Goal: Task Accomplishment & Management: Manage account settings

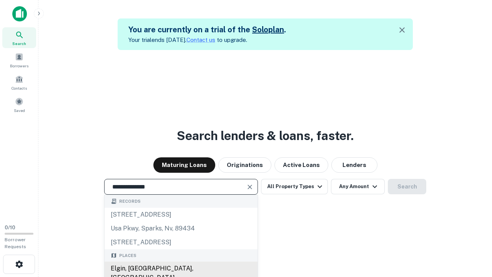
click at [181, 268] on div "Elgin, [GEOGRAPHIC_DATA], [GEOGRAPHIC_DATA]" at bounding box center [181, 272] width 153 height 23
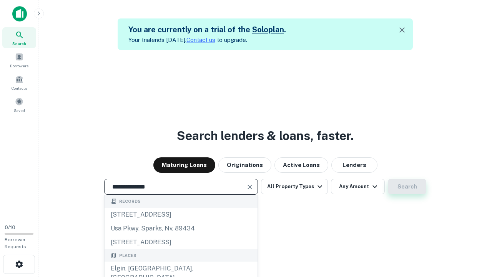
type input "**********"
click at [407, 186] on button "Search" at bounding box center [407, 186] width 38 height 15
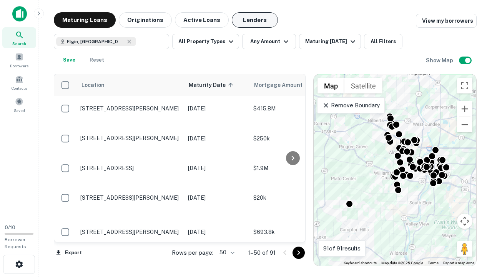
click at [255, 20] on button "Lenders" at bounding box center [255, 19] width 46 height 15
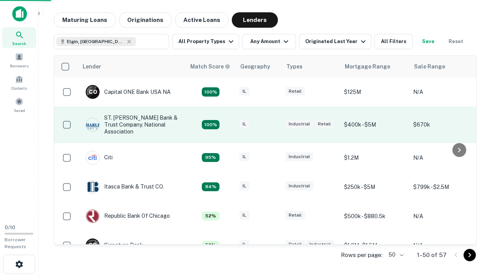
click at [273, 124] on div "IL" at bounding box center [258, 125] width 38 height 10
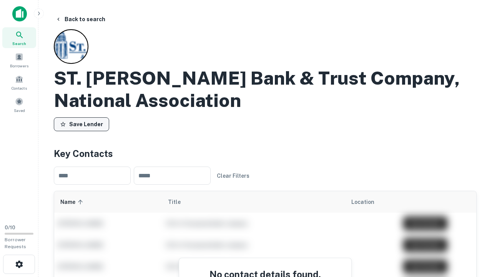
click at [81, 124] on button "Save Lender" at bounding box center [81, 124] width 55 height 14
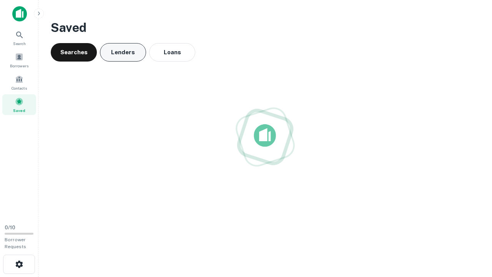
click at [123, 52] on button "Lenders" at bounding box center [123, 52] width 46 height 18
